Goal: Submit feedback/report problem

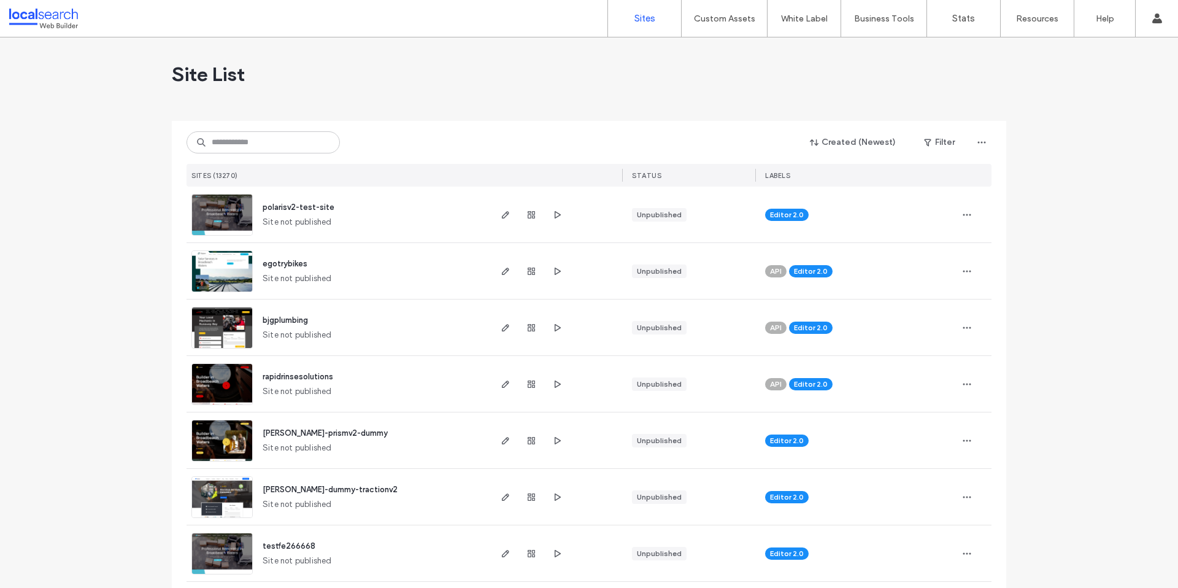
click at [220, 153] on div "Created (Newest) Filter" at bounding box center [589, 142] width 805 height 23
click at [228, 149] on input at bounding box center [263, 142] width 153 height 22
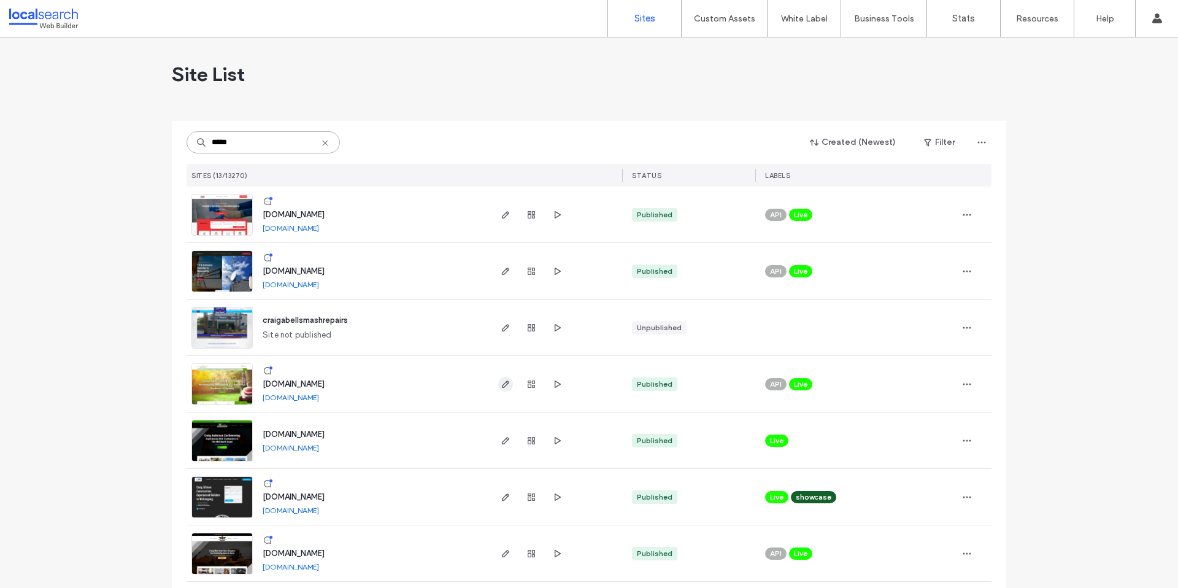
type input "*****"
click at [501, 388] on icon "button" at bounding box center [506, 384] width 10 height 10
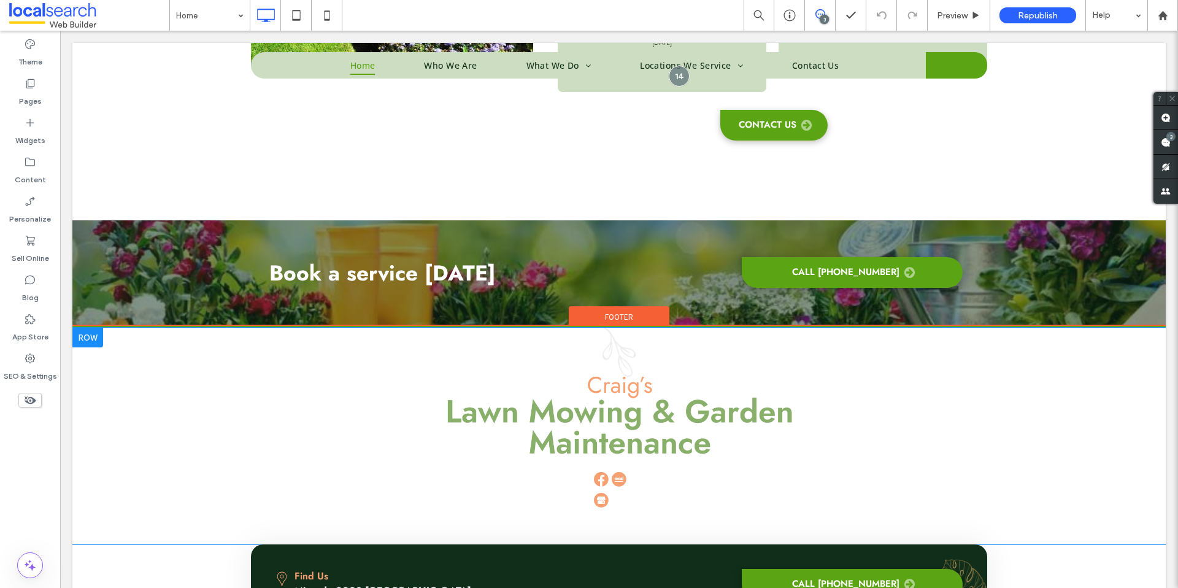
scroll to position [2721, 0]
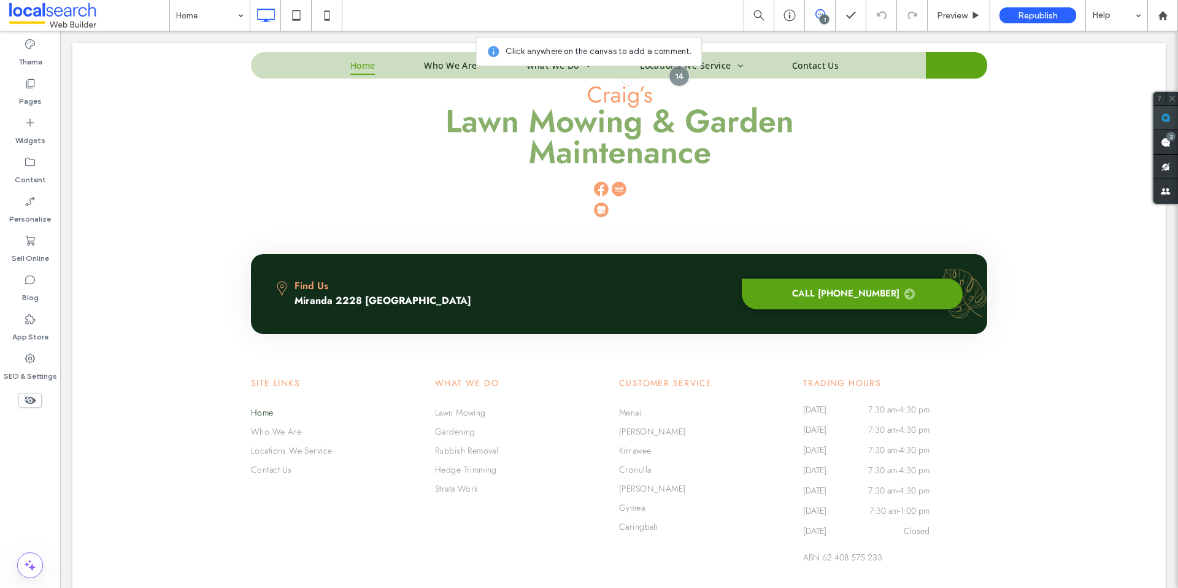
click at [1169, 116] on use at bounding box center [1166, 118] width 10 height 10
click at [1169, 120] on use at bounding box center [1166, 118] width 10 height 10
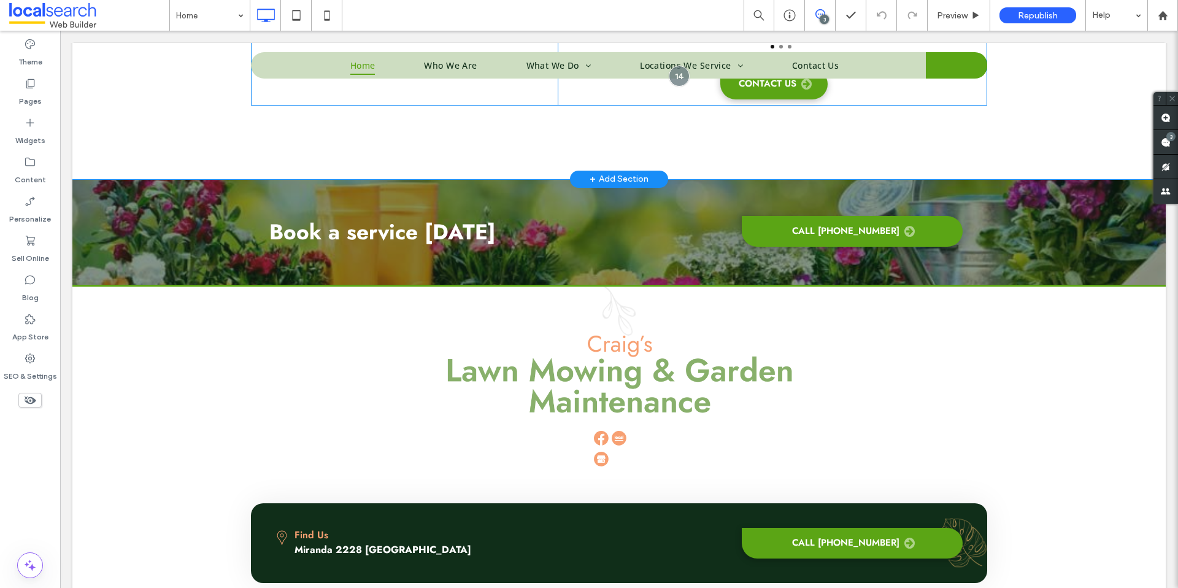
scroll to position [2486, 0]
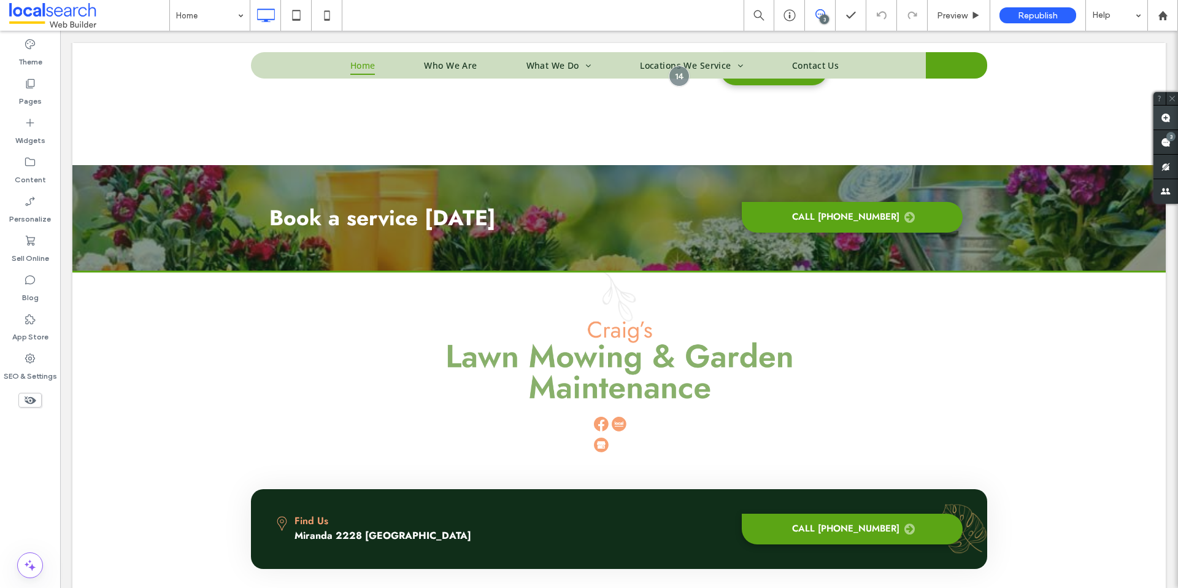
click at [1166, 123] on span at bounding box center [1166, 118] width 25 height 24
click at [355, 528] on link "Miranda 2228 [GEOGRAPHIC_DATA]" at bounding box center [383, 535] width 177 height 14
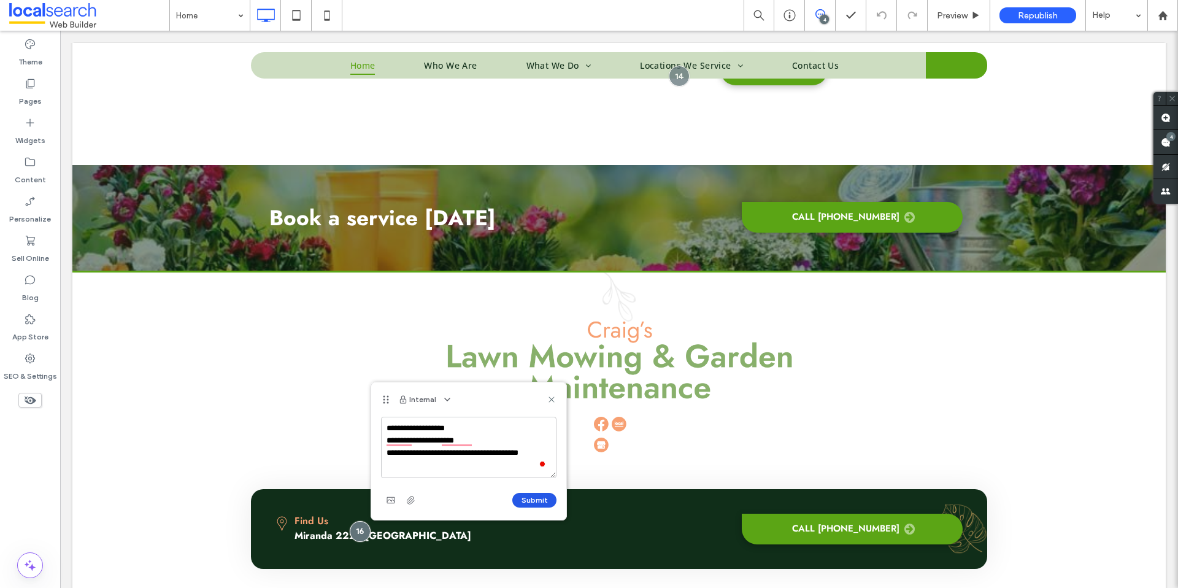
type textarea "**********"
click at [542, 496] on button "Submit" at bounding box center [534, 500] width 44 height 15
